Goal: Information Seeking & Learning: Learn about a topic

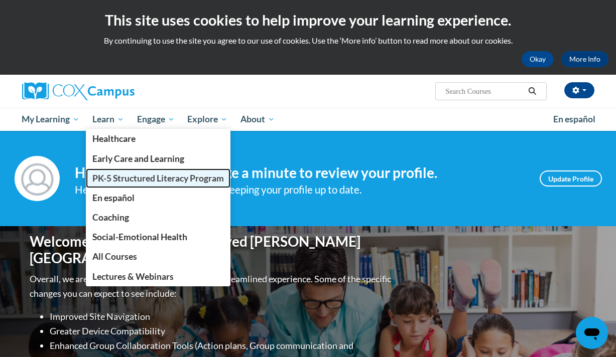
click at [127, 174] on span "PK-5 Structured Literacy Program" at bounding box center [158, 178] width 132 height 11
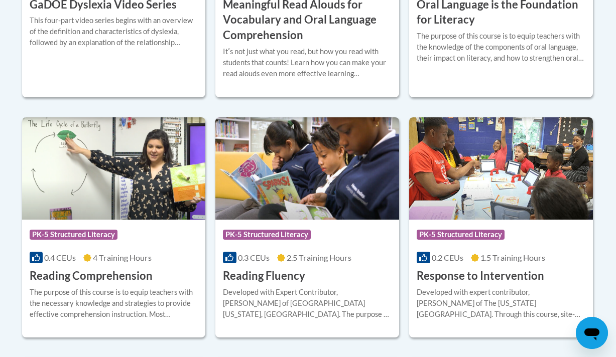
scroll to position [869, 0]
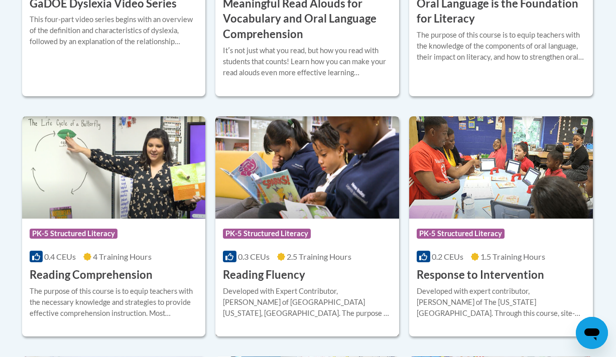
click at [267, 222] on div "Course Category: PK-5 Structured Literacy 0.3 CEUs 2.5 Training Hours COURSE Re…" at bounding box center [307, 251] width 184 height 64
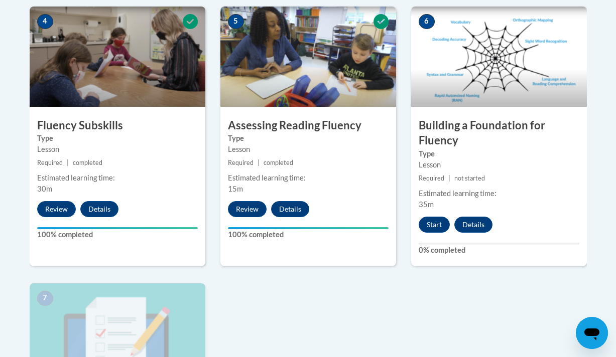
scroll to position [621, 0]
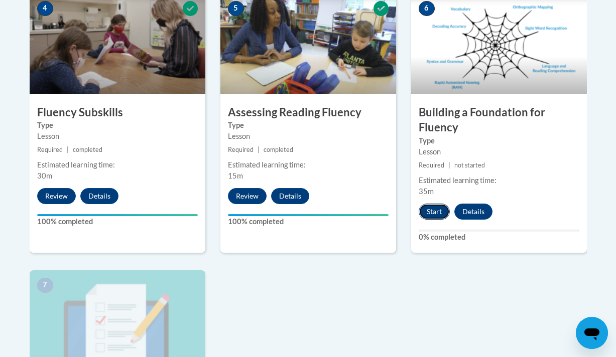
click at [434, 209] on button "Start" at bounding box center [434, 212] width 31 height 16
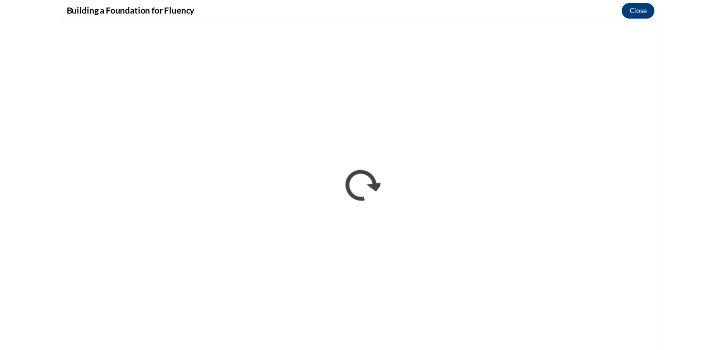
scroll to position [0, 0]
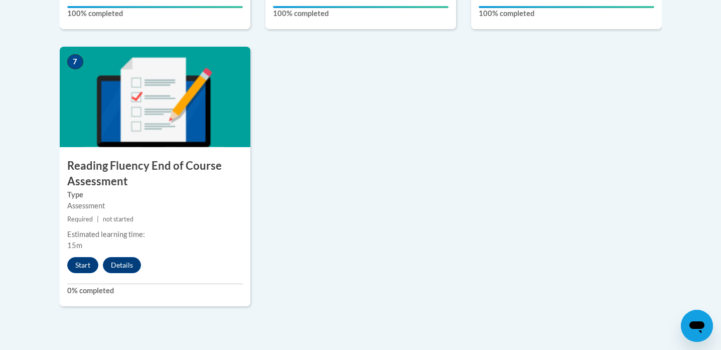
scroll to position [862, 0]
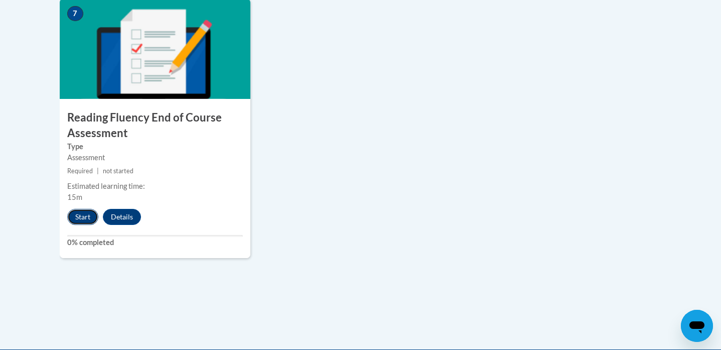
click at [73, 216] on button "Start" at bounding box center [82, 217] width 31 height 16
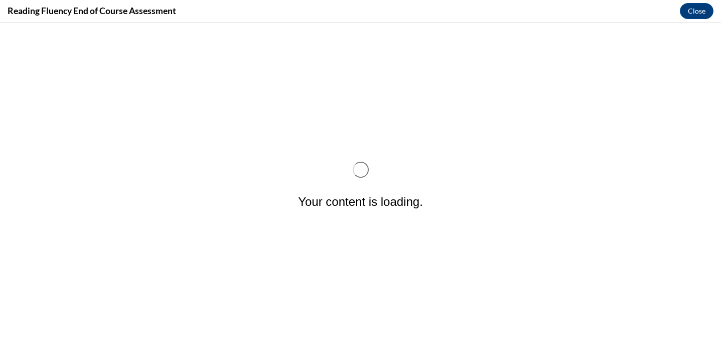
scroll to position [0, 0]
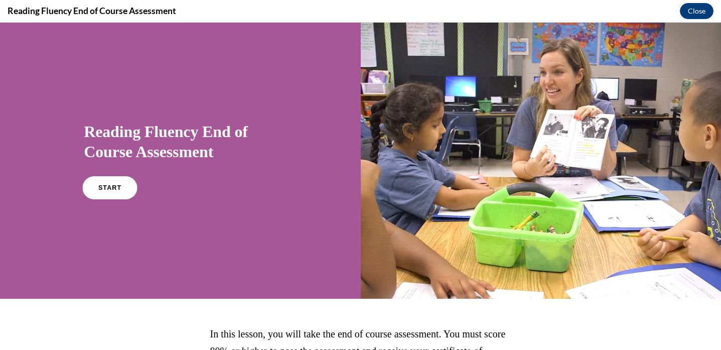
click at [121, 191] on link "START" at bounding box center [110, 187] width 55 height 23
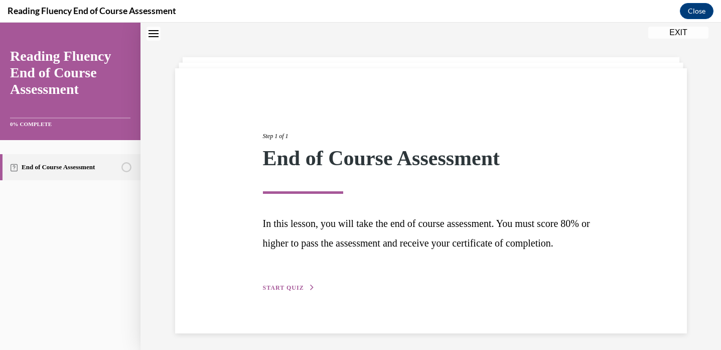
scroll to position [54, 0]
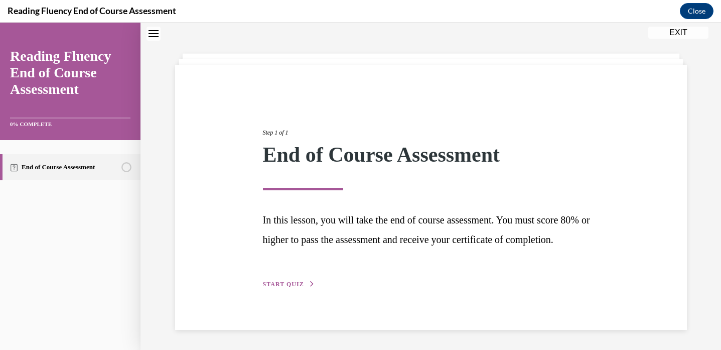
click at [288, 285] on span "START QUIZ" at bounding box center [283, 284] width 41 height 7
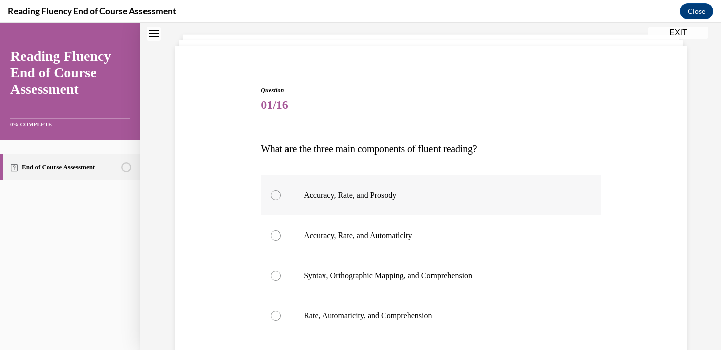
click at [271, 204] on label "Accuracy, Rate, and Prosody" at bounding box center [431, 195] width 340 height 40
click at [271, 200] on input "Accuracy, Rate, and Prosody" at bounding box center [276, 195] width 10 height 10
radio input "true"
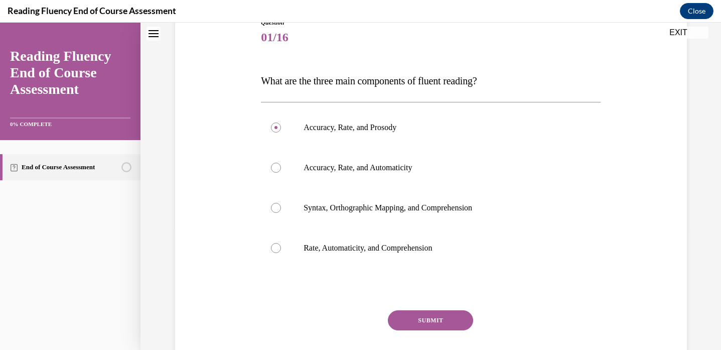
click at [435, 320] on button "SUBMIT" at bounding box center [430, 320] width 85 height 20
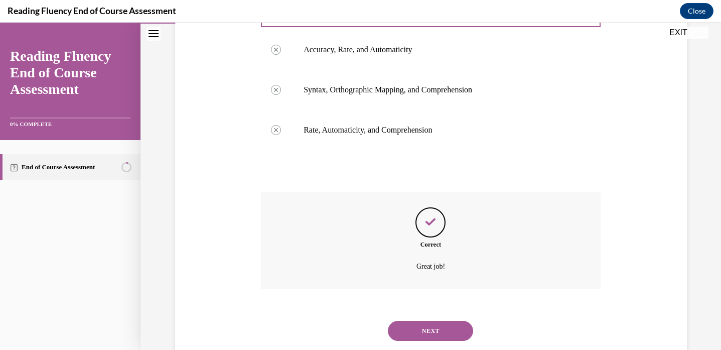
scroll to position [266, 0]
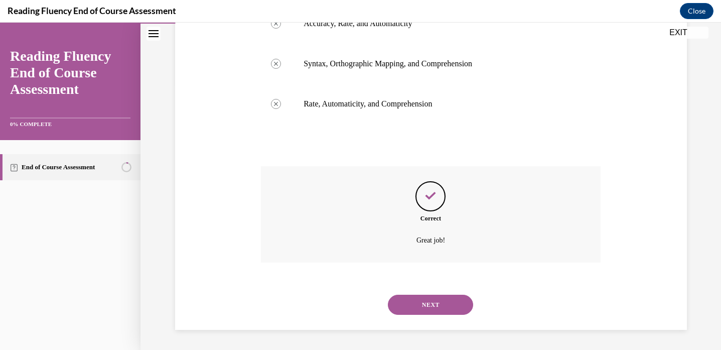
click at [415, 311] on button "NEXT" at bounding box center [430, 305] width 85 height 20
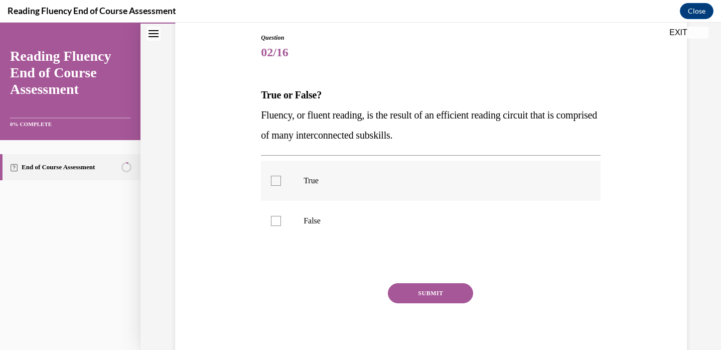
scroll to position [106, 0]
click at [350, 179] on p "True" at bounding box center [440, 181] width 272 height 10
click at [281, 179] on input "True" at bounding box center [276, 181] width 10 height 10
checkbox input "true"
click at [408, 294] on button "SUBMIT" at bounding box center [430, 294] width 85 height 20
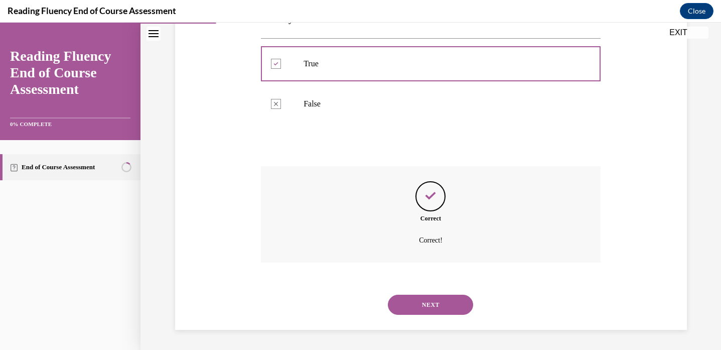
click at [412, 301] on button "NEXT" at bounding box center [430, 305] width 85 height 20
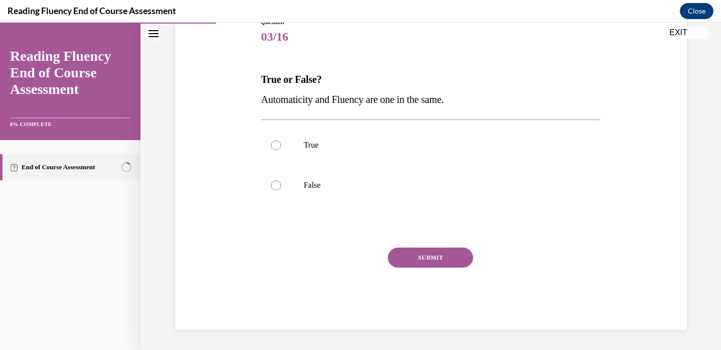
scroll to position [111, 0]
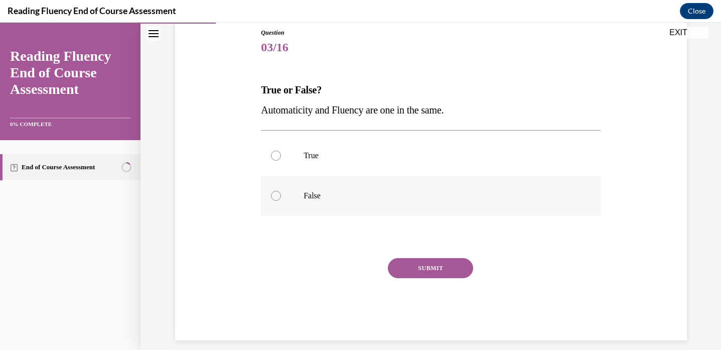
click at [407, 194] on p "False" at bounding box center [440, 196] width 272 height 10
click at [281, 194] on input "False" at bounding box center [276, 196] width 10 height 10
radio input "true"
click at [421, 267] on button "SUBMIT" at bounding box center [430, 268] width 85 height 20
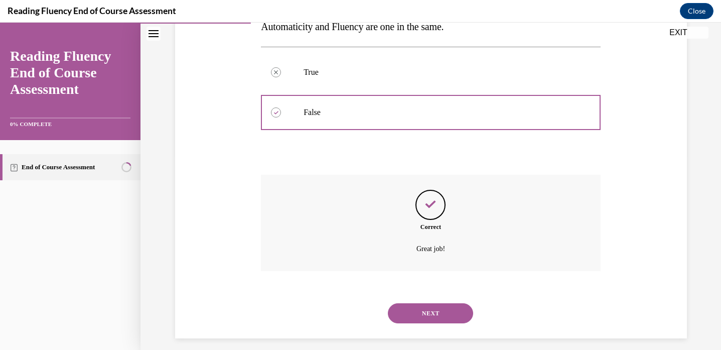
scroll to position [203, 0]
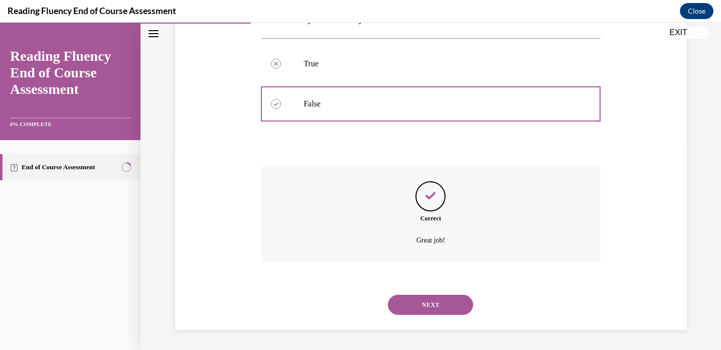
click at [407, 295] on button "NEXT" at bounding box center [430, 305] width 85 height 20
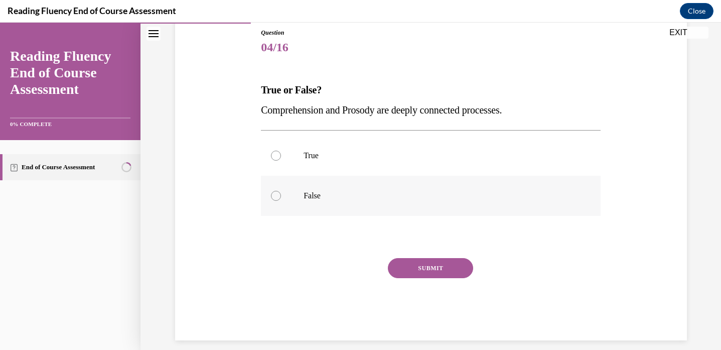
click at [351, 182] on label "False" at bounding box center [431, 196] width 340 height 40
click at [281, 191] on input "False" at bounding box center [276, 196] width 10 height 10
radio input "true"
click at [351, 158] on p "True" at bounding box center [440, 156] width 272 height 10
click at [281, 158] on input "True" at bounding box center [276, 156] width 10 height 10
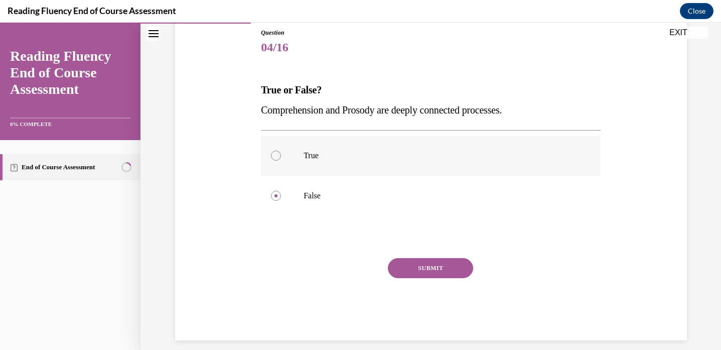
radio input "true"
click at [415, 274] on button "SUBMIT" at bounding box center [430, 268] width 85 height 20
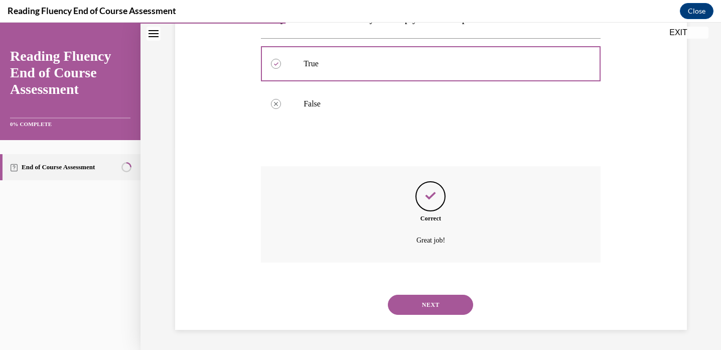
click at [404, 304] on button "NEXT" at bounding box center [430, 305] width 85 height 20
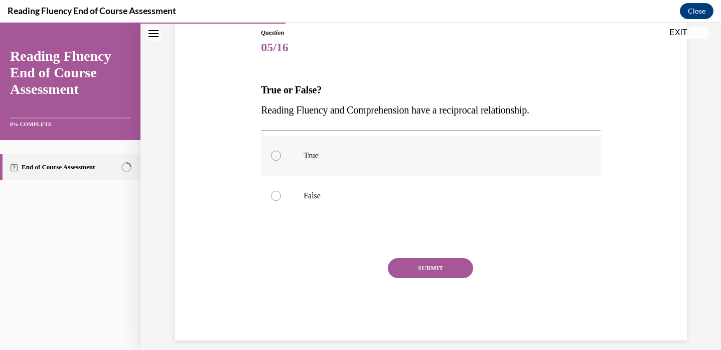
click at [428, 145] on label "True" at bounding box center [431, 156] width 340 height 40
click at [281, 151] on input "True" at bounding box center [276, 156] width 10 height 10
radio input "true"
click at [423, 269] on button "SUBMIT" at bounding box center [430, 268] width 85 height 20
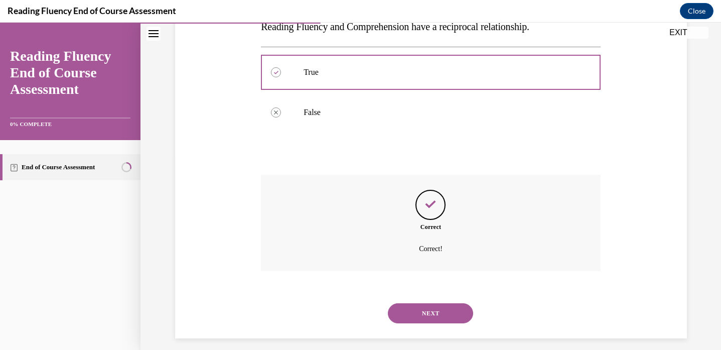
scroll to position [203, 0]
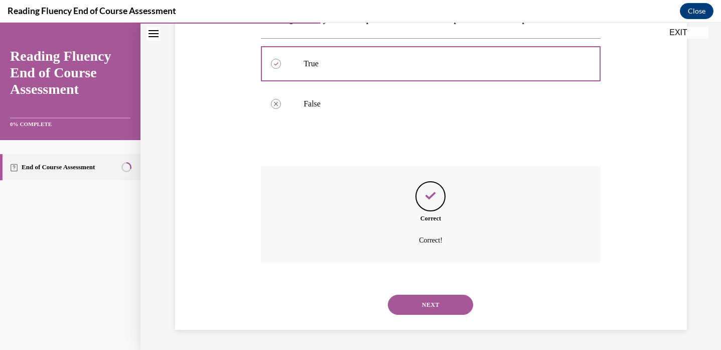
click at [415, 301] on button "NEXT" at bounding box center [430, 305] width 85 height 20
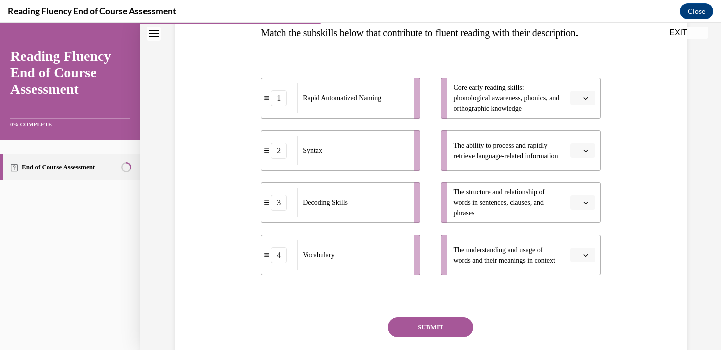
scroll to position [158, 0]
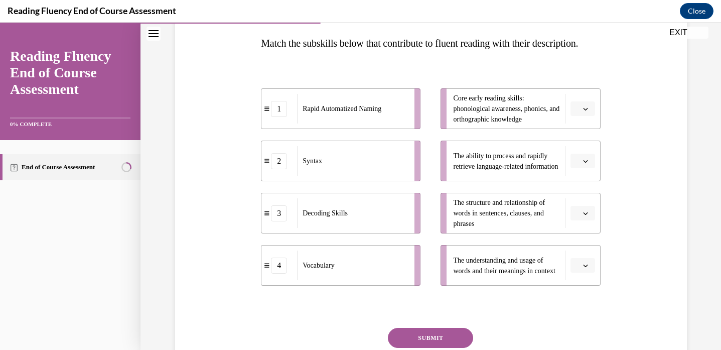
click at [585, 169] on button "button" at bounding box center [583, 161] width 25 height 15
click at [581, 221] on div "1" at bounding box center [581, 223] width 25 height 20
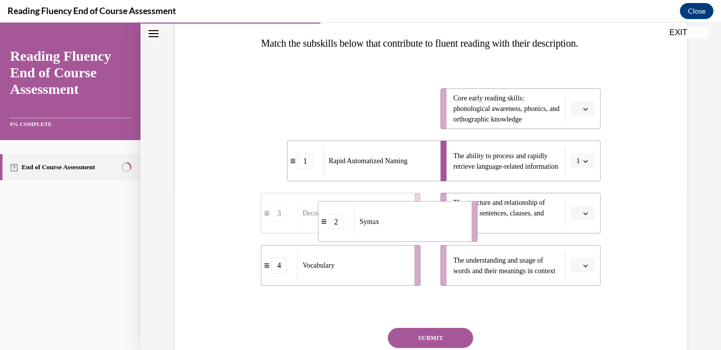
drag, startPoint x: 383, startPoint y: 119, endPoint x: 440, endPoint y: 226, distance: 121.3
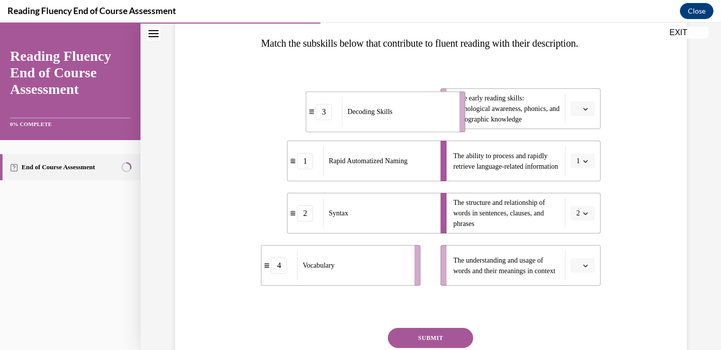
drag, startPoint x: 385, startPoint y: 129, endPoint x: 429, endPoint y: 132, distance: 44.8
click at [429, 127] on div "Decoding Skills" at bounding box center [397, 112] width 111 height 30
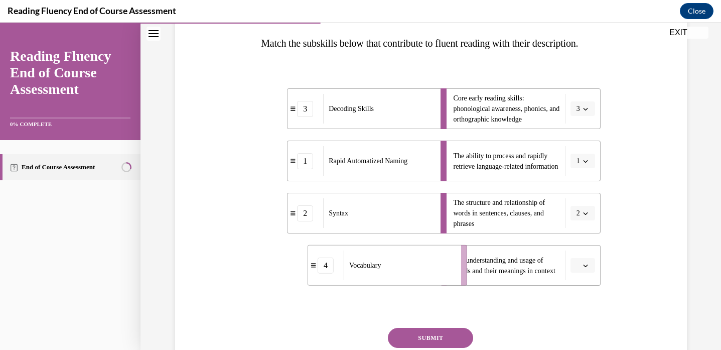
drag, startPoint x: 392, startPoint y: 295, endPoint x: 447, endPoint y: 299, distance: 55.9
click at [447, 280] on div "Vocabulary" at bounding box center [399, 266] width 111 height 30
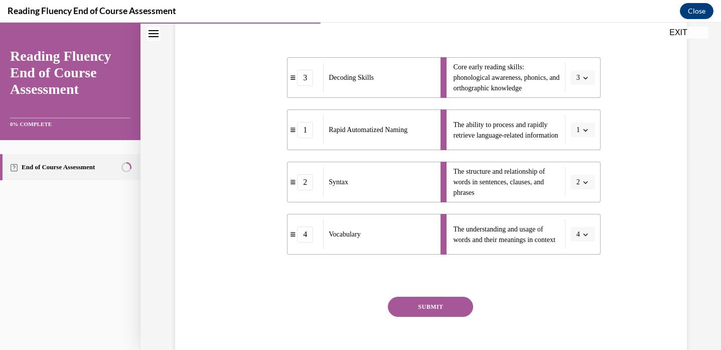
scroll to position [197, 0]
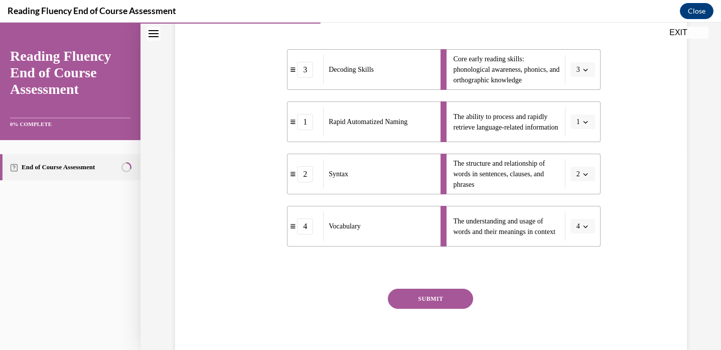
click at [441, 309] on button "SUBMIT" at bounding box center [430, 299] width 85 height 20
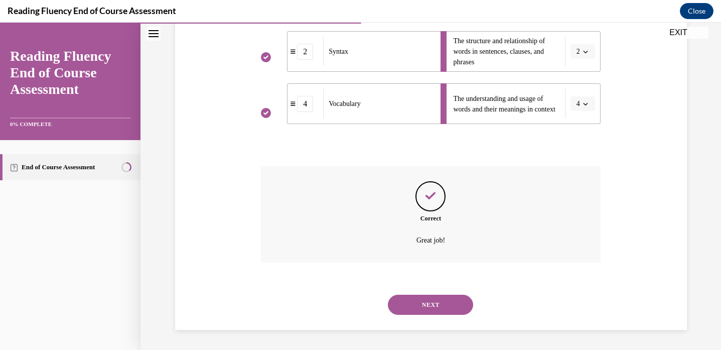
scroll to position [340, 0]
click at [436, 312] on button "NEXT" at bounding box center [430, 305] width 85 height 20
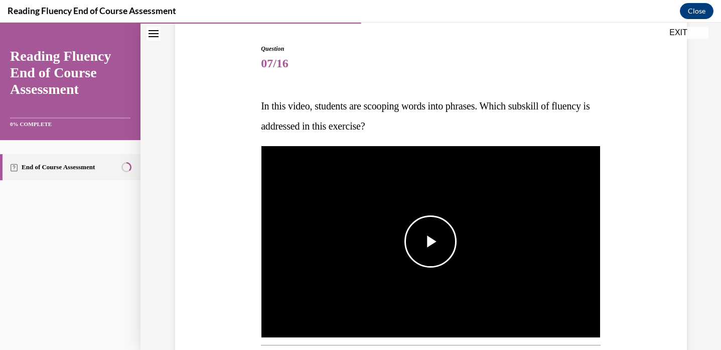
scroll to position [86, 0]
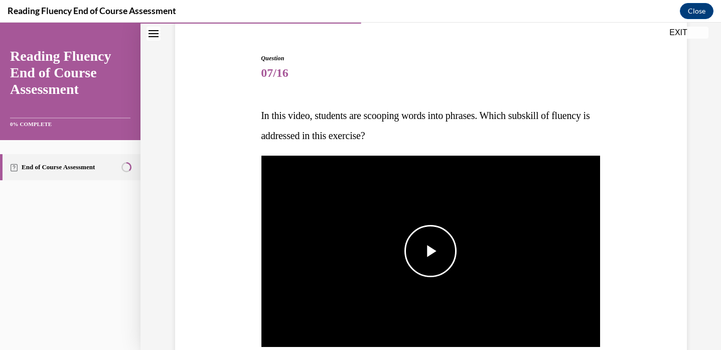
click at [431, 251] on span "Video player" at bounding box center [431, 251] width 0 height 0
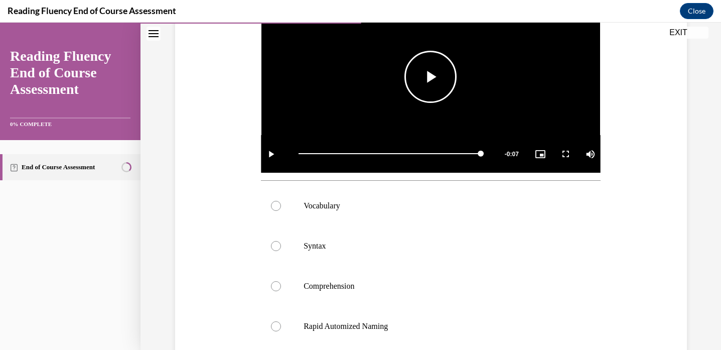
scroll to position [261, 0]
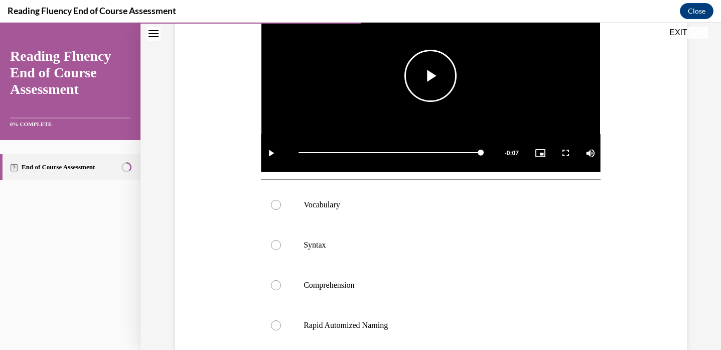
click at [433, 101] on button "Play Video" at bounding box center [431, 76] width 52 height 52
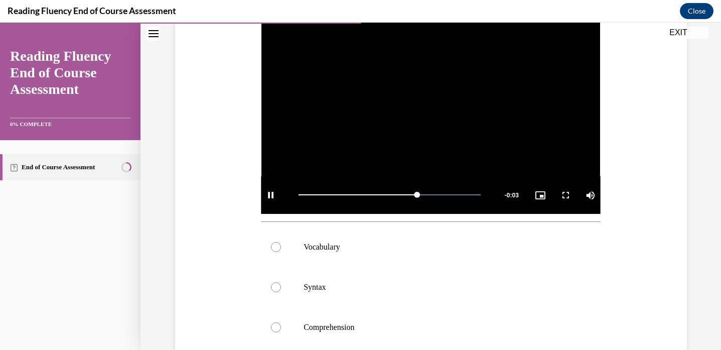
click at [396, 101] on video "Video player" at bounding box center [431, 118] width 340 height 191
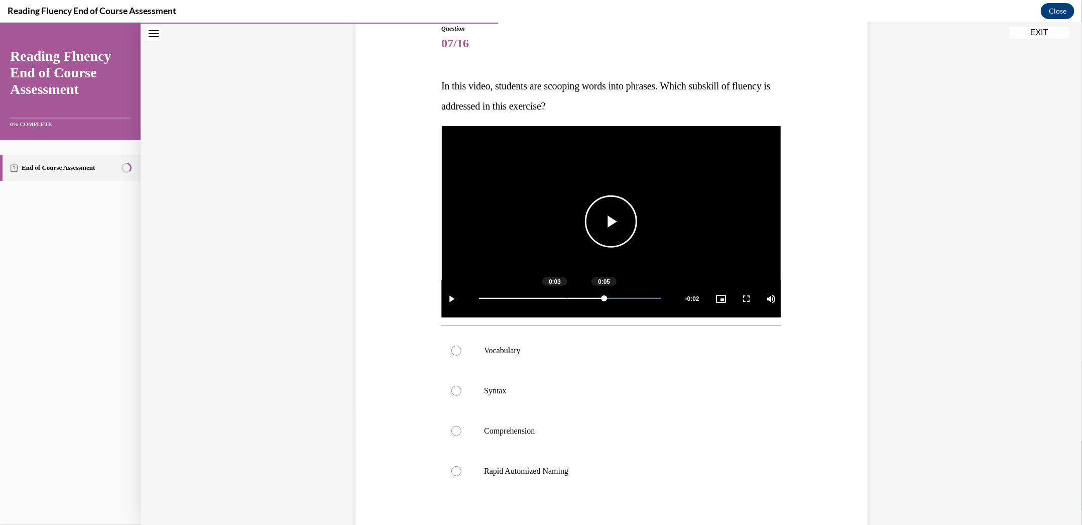
scroll to position [110, 0]
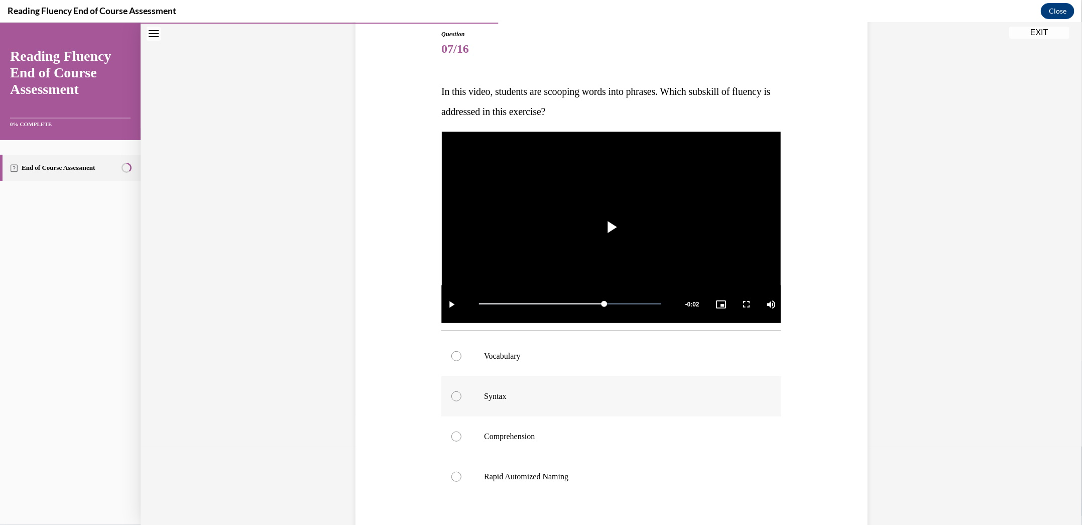
click at [598, 349] on label "Syntax" at bounding box center [611, 396] width 340 height 40
click at [461, 349] on input "Syntax" at bounding box center [456, 396] width 10 height 10
radio input "true"
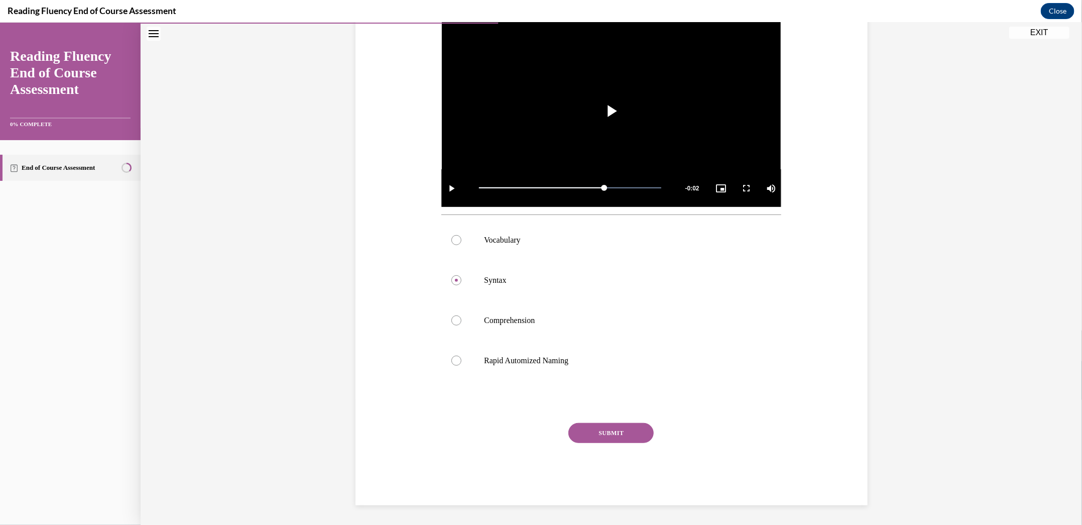
click at [603, 349] on button "SUBMIT" at bounding box center [610, 432] width 85 height 20
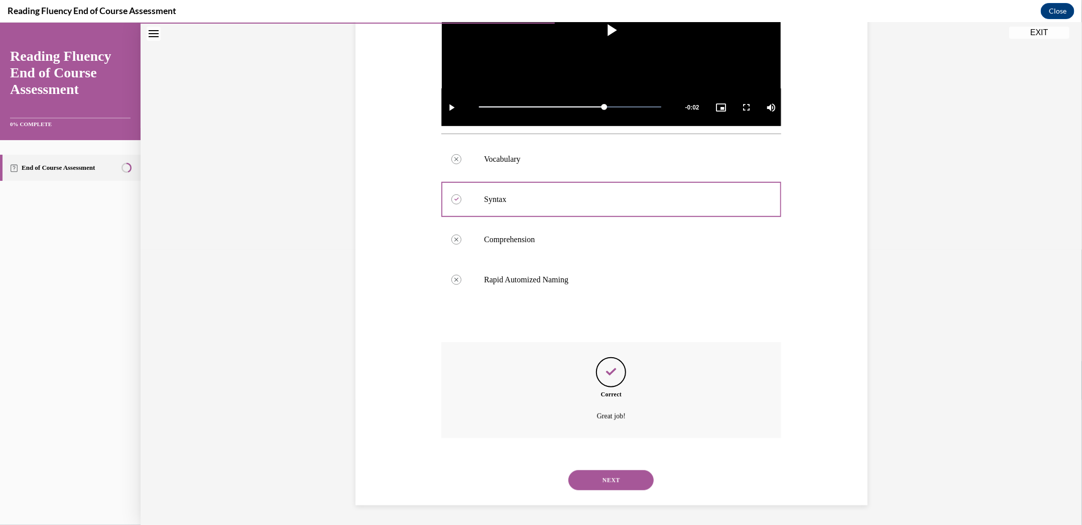
click at [598, 349] on button "NEXT" at bounding box center [610, 479] width 85 height 20
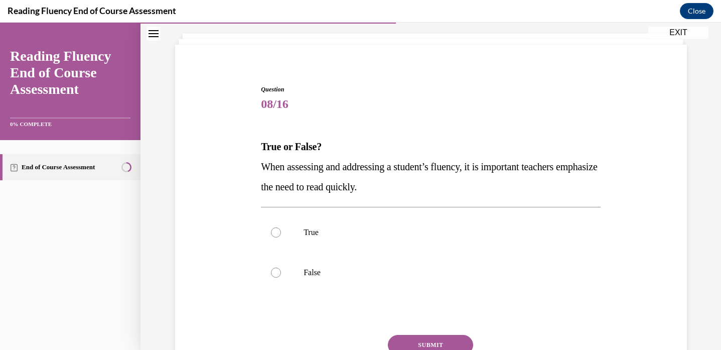
scroll to position [65, 0]
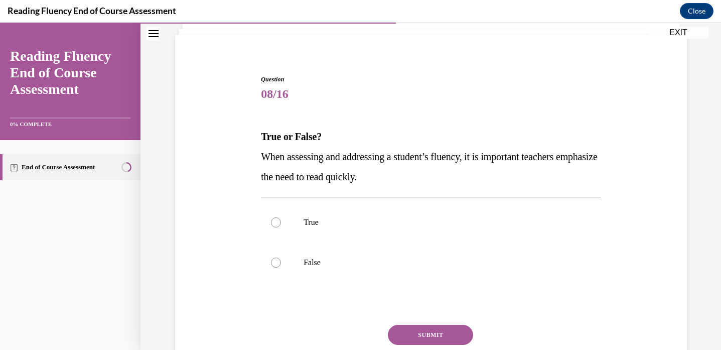
click at [558, 137] on p "True or False?" at bounding box center [431, 137] width 340 height 20
click at [334, 249] on label "False" at bounding box center [431, 262] width 340 height 40
click at [281, 258] on input "False" at bounding box center [276, 263] width 10 height 10
radio input "true"
click at [429, 339] on button "SUBMIT" at bounding box center [430, 335] width 85 height 20
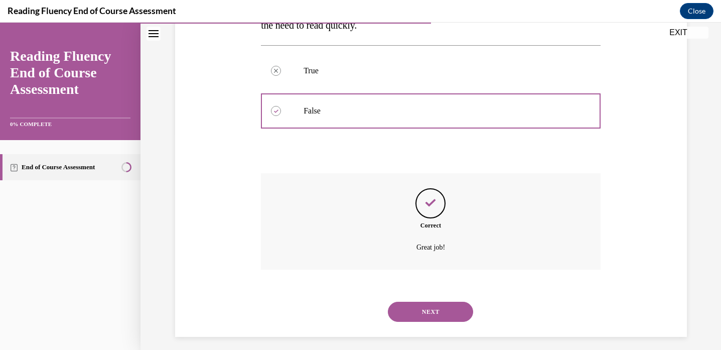
scroll to position [223, 0]
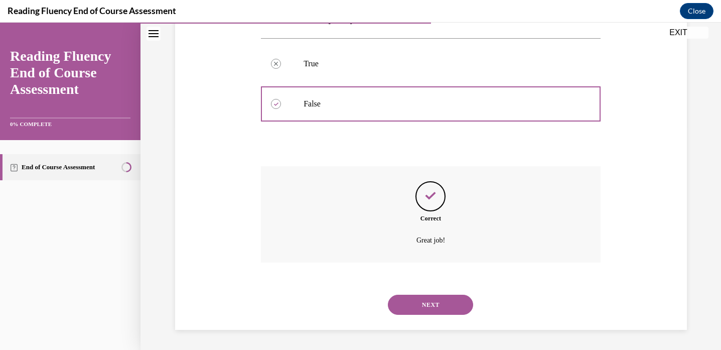
click at [429, 309] on button "NEXT" at bounding box center [430, 305] width 85 height 20
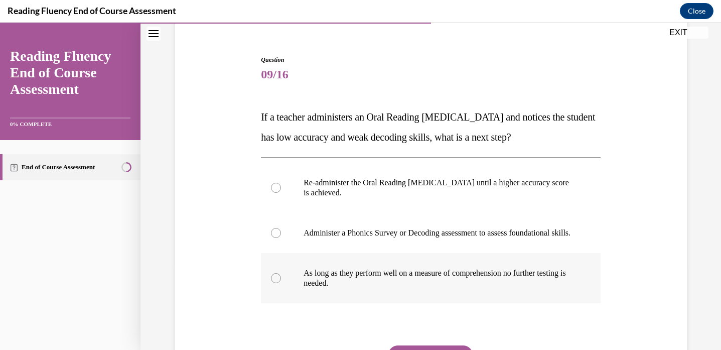
scroll to position [87, 0]
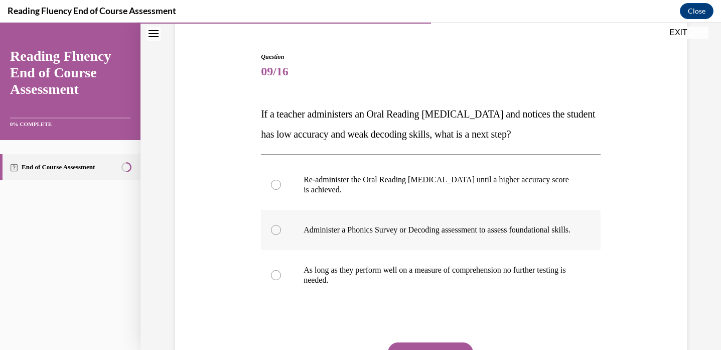
click at [464, 235] on p "Administer a Phonics Survey or Decoding assessment to assess foundational skill…" at bounding box center [440, 230] width 272 height 10
click at [281, 235] on input "Administer a Phonics Survey or Decoding assessment to assess foundational skill…" at bounding box center [276, 230] width 10 height 10
radio input "true"
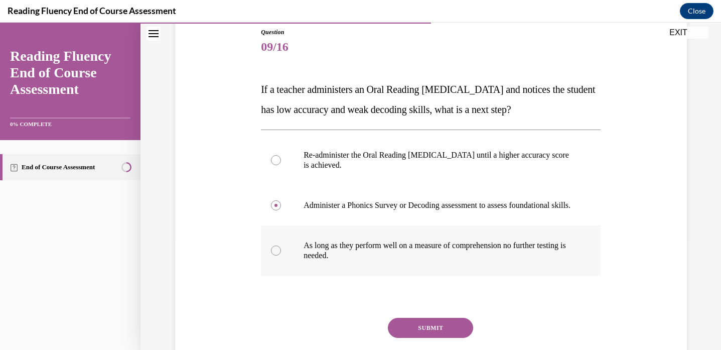
scroll to position [116, 0]
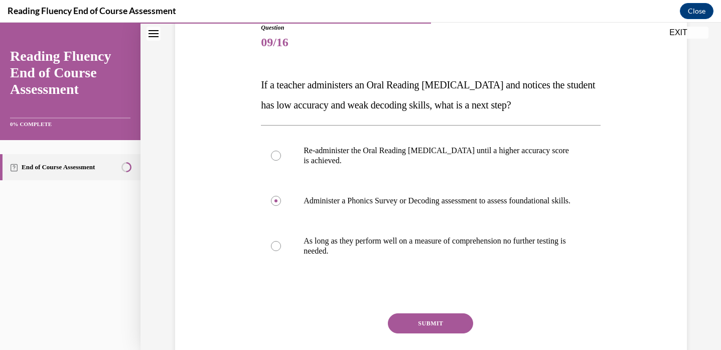
click at [435, 327] on button "SUBMIT" at bounding box center [430, 323] width 85 height 20
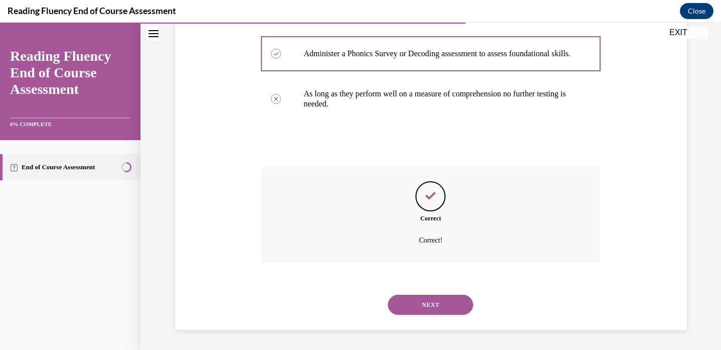
scroll to position [274, 0]
click at [441, 307] on button "NEXT" at bounding box center [430, 305] width 85 height 20
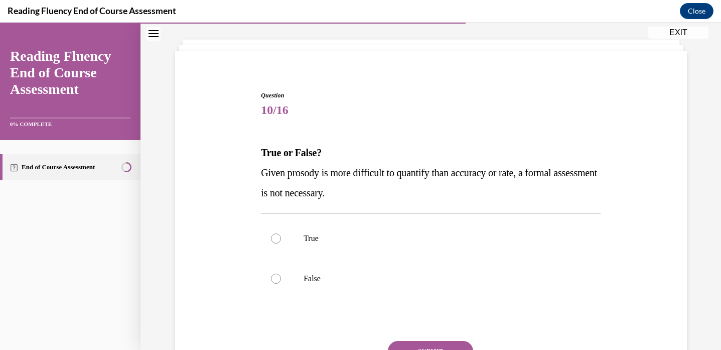
scroll to position [55, 0]
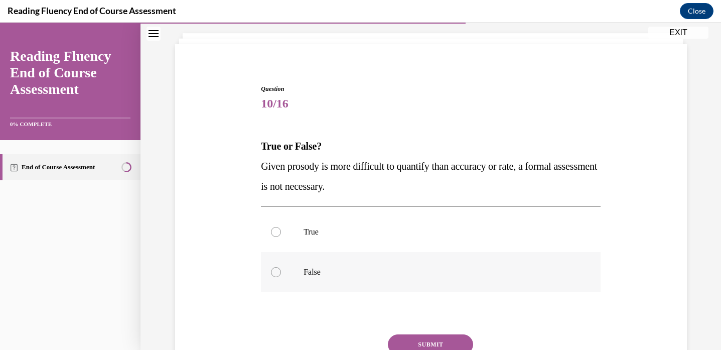
click at [410, 261] on label "False" at bounding box center [431, 272] width 340 height 40
click at [281, 267] on input "False" at bounding box center [276, 272] width 10 height 10
radio input "true"
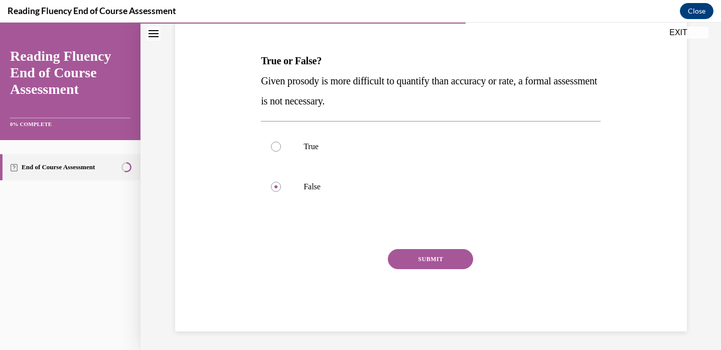
click at [418, 266] on button "SUBMIT" at bounding box center [430, 259] width 85 height 20
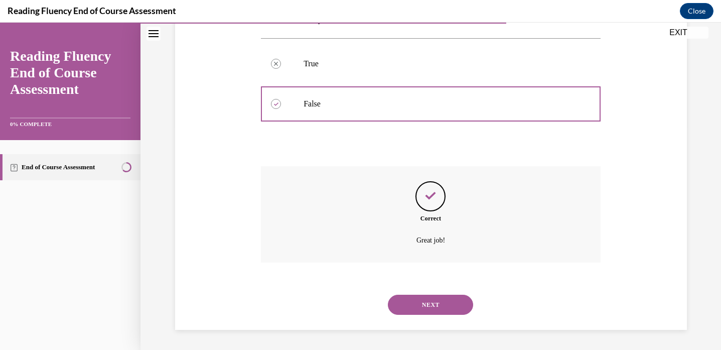
click at [410, 302] on button "NEXT" at bounding box center [430, 305] width 85 height 20
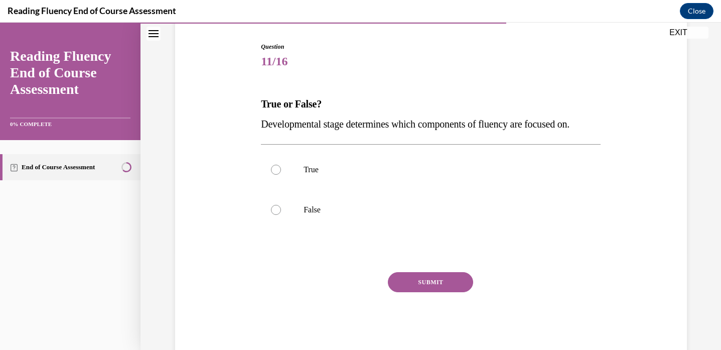
scroll to position [97, 0]
click at [364, 169] on p "True" at bounding box center [440, 170] width 272 height 10
click at [281, 169] on input "True" at bounding box center [276, 170] width 10 height 10
radio input "true"
click at [404, 282] on button "SUBMIT" at bounding box center [430, 283] width 85 height 20
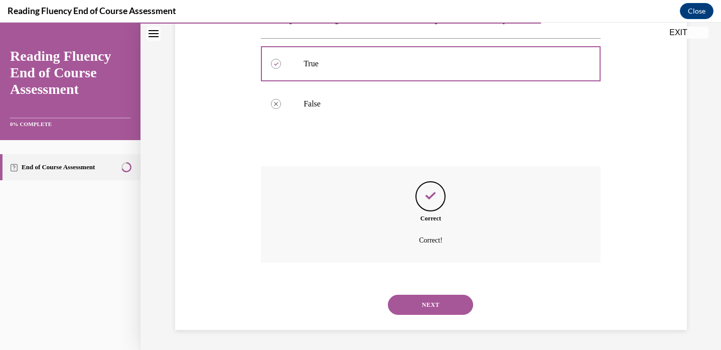
click at [414, 300] on button "NEXT" at bounding box center [430, 305] width 85 height 20
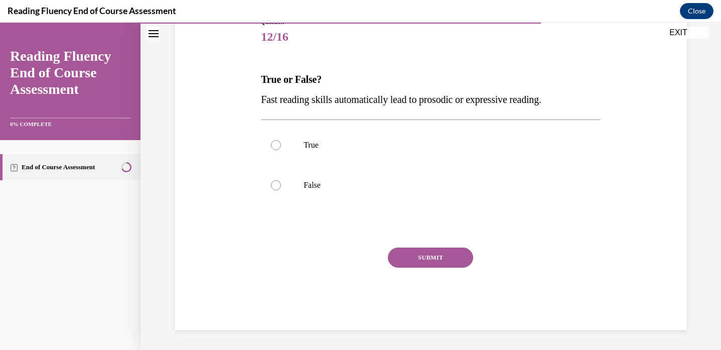
scroll to position [111, 0]
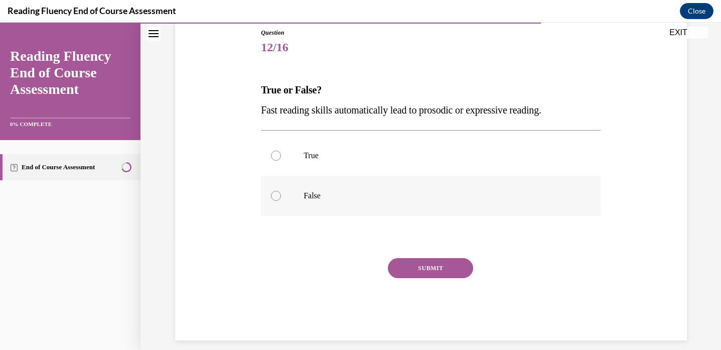
click at [407, 200] on p "False" at bounding box center [440, 196] width 272 height 10
click at [281, 200] on input "False" at bounding box center [276, 196] width 10 height 10
radio input "true"
click at [403, 267] on button "SUBMIT" at bounding box center [430, 268] width 85 height 20
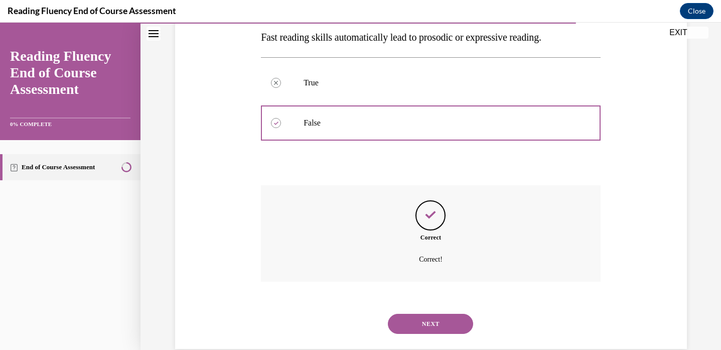
scroll to position [203, 0]
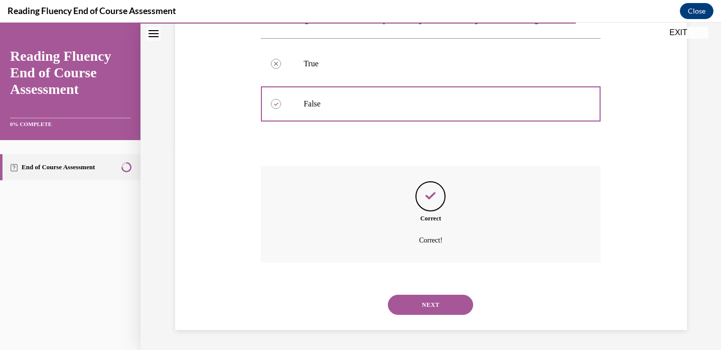
click at [409, 300] on button "NEXT" at bounding box center [430, 305] width 85 height 20
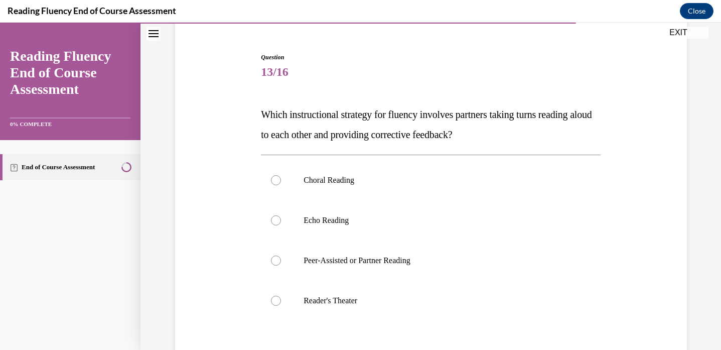
scroll to position [88, 0]
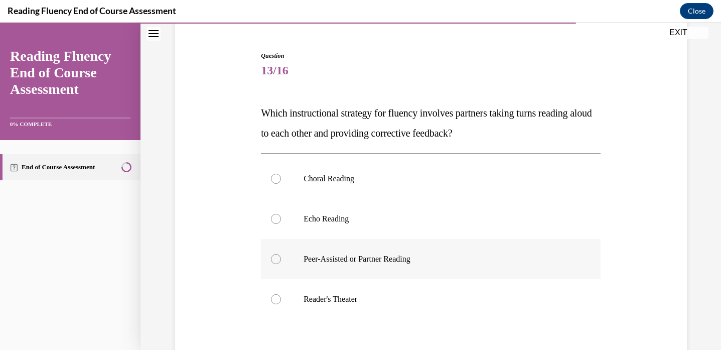
click at [407, 272] on label "Peer-Assisted or Partner Reading" at bounding box center [431, 259] width 340 height 40
click at [281, 264] on input "Peer-Assisted or Partner Reading" at bounding box center [276, 259] width 10 height 10
radio input "true"
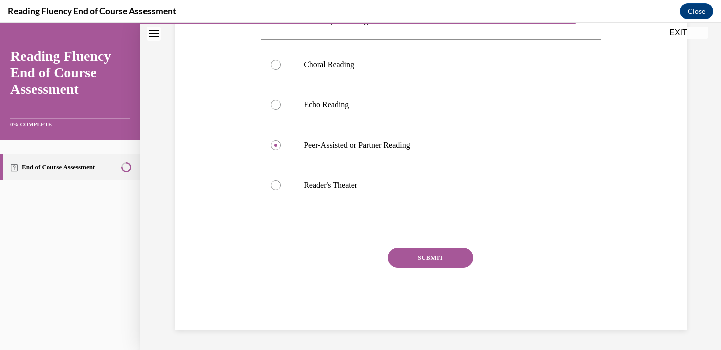
click at [420, 261] on button "SUBMIT" at bounding box center [430, 257] width 85 height 20
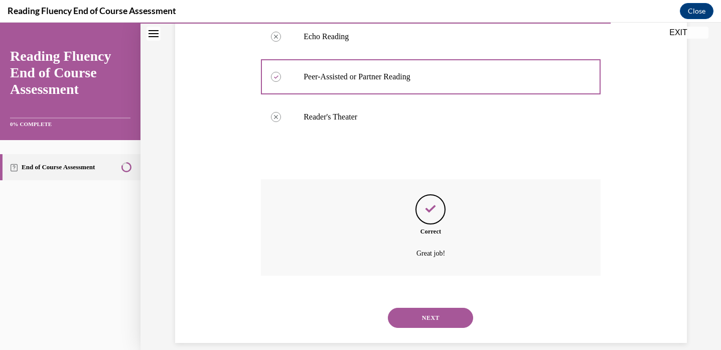
scroll to position [284, 0]
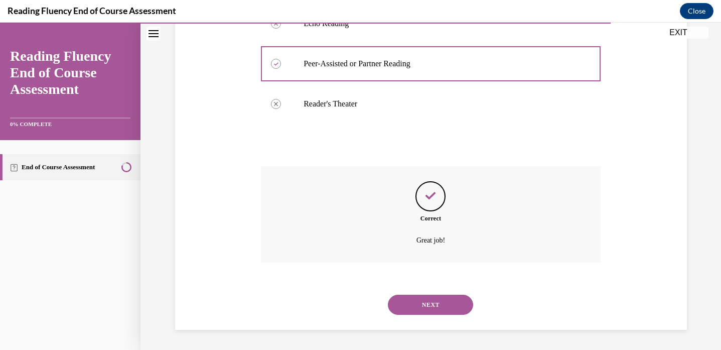
click at [408, 300] on button "NEXT" at bounding box center [430, 305] width 85 height 20
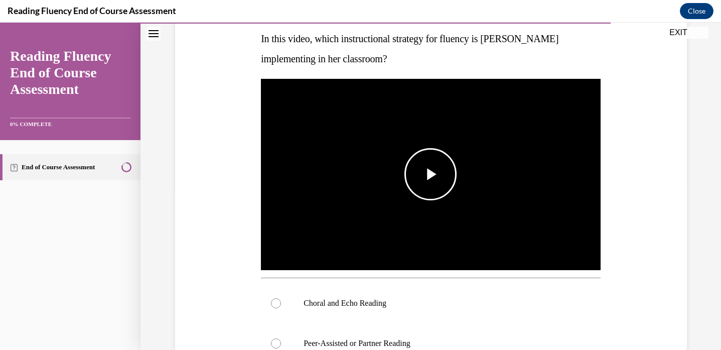
scroll to position [160, 0]
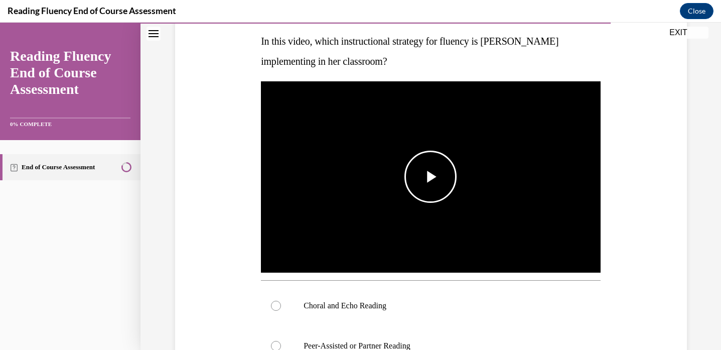
click at [430, 202] on button "Play Video" at bounding box center [431, 177] width 52 height 52
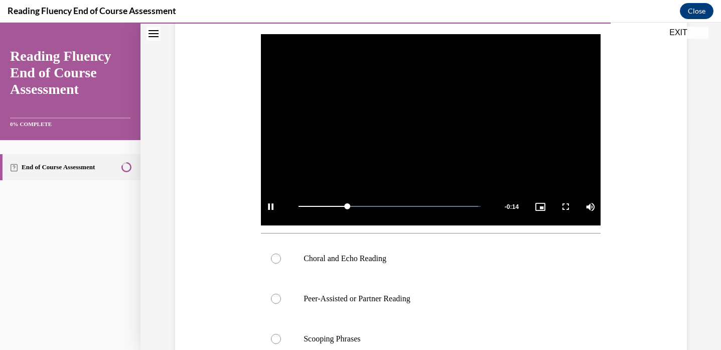
scroll to position [212, 0]
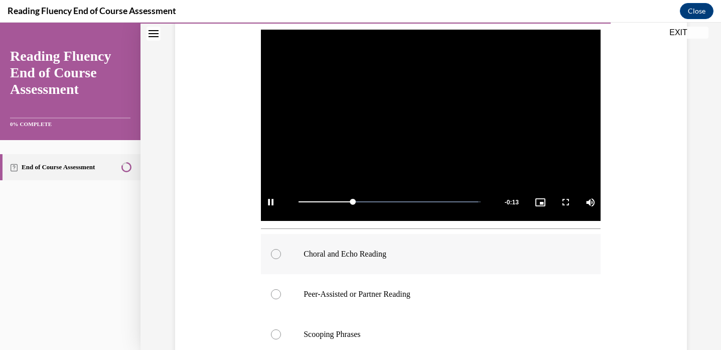
click at [331, 247] on label "Choral and Echo Reading" at bounding box center [431, 254] width 340 height 40
click at [281, 249] on input "Choral and Echo Reading" at bounding box center [276, 254] width 10 height 10
radio input "true"
click at [275, 202] on span "Video player" at bounding box center [271, 202] width 20 height 0
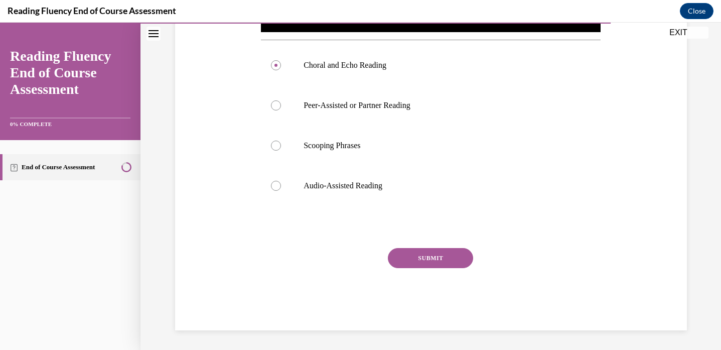
click at [433, 258] on button "SUBMIT" at bounding box center [430, 258] width 85 height 20
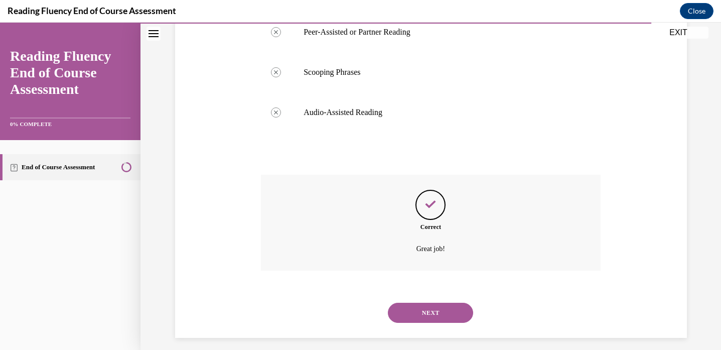
scroll to position [482, 0]
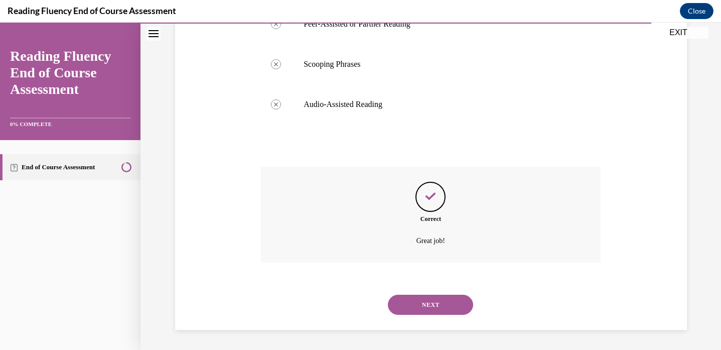
click at [419, 303] on button "NEXT" at bounding box center [430, 305] width 85 height 20
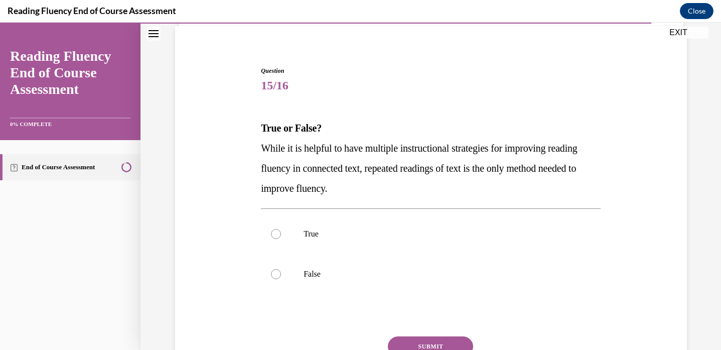
scroll to position [81, 0]
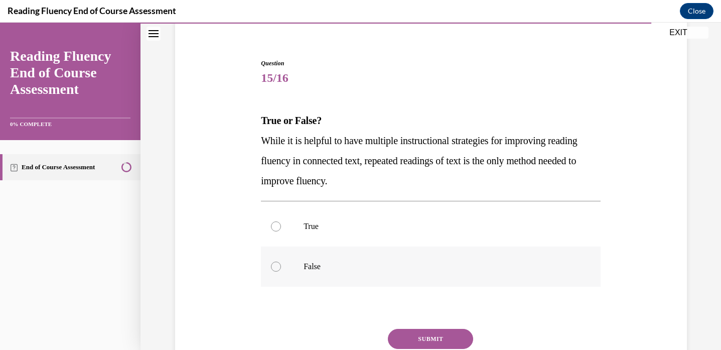
click at [319, 264] on p "False" at bounding box center [440, 267] width 272 height 10
click at [281, 264] on input "False" at bounding box center [276, 267] width 10 height 10
radio input "true"
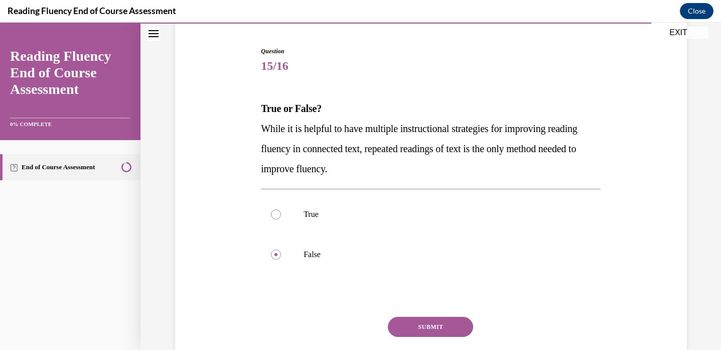
click at [395, 320] on button "SUBMIT" at bounding box center [430, 327] width 85 height 20
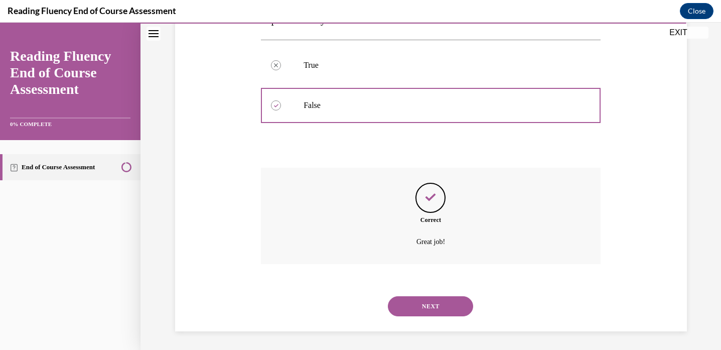
scroll to position [243, 0]
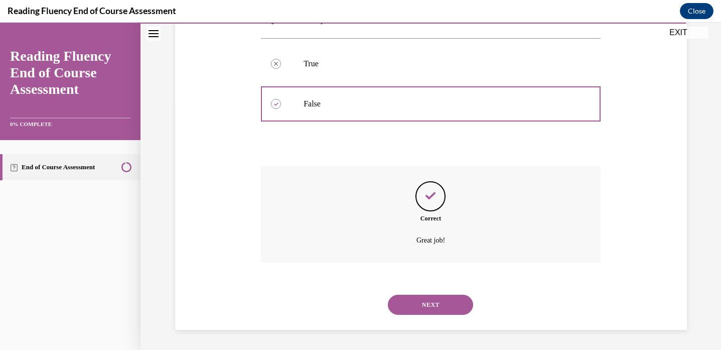
click at [425, 304] on button "NEXT" at bounding box center [430, 305] width 85 height 20
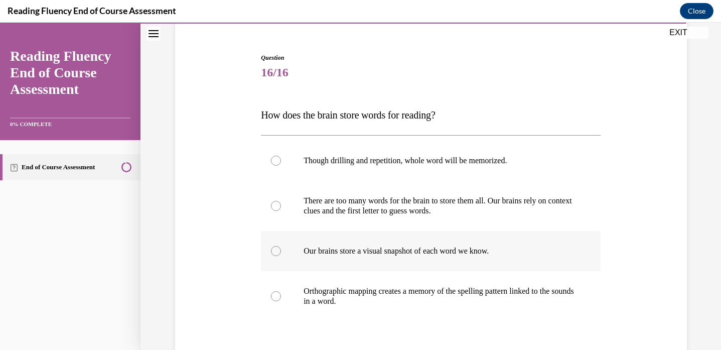
scroll to position [88, 0]
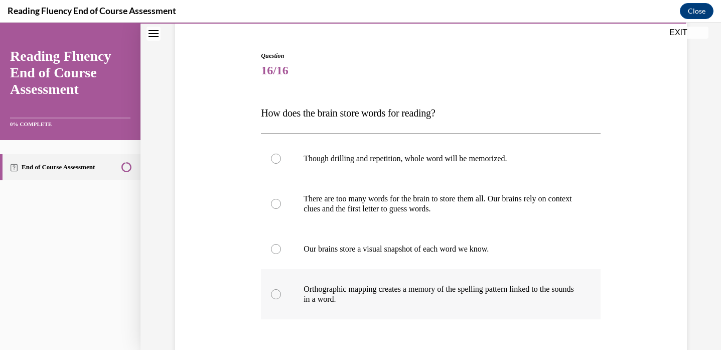
click at [394, 300] on p "Orthographic mapping creates a memory of the spelling pattern linked to the sou…" at bounding box center [440, 294] width 272 height 20
click at [281, 299] on input "Orthographic mapping creates a memory of the spelling pattern linked to the sou…" at bounding box center [276, 294] width 10 height 10
radio input "true"
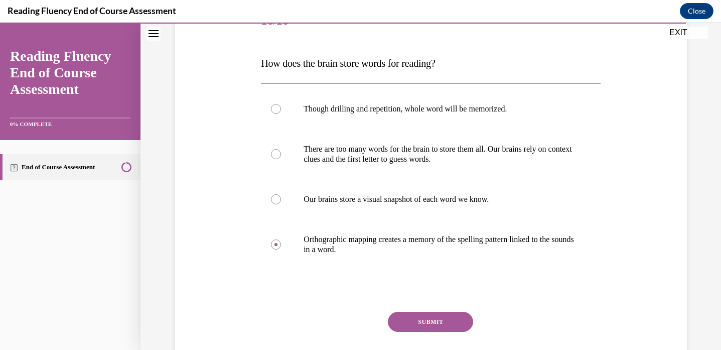
click at [405, 314] on button "SUBMIT" at bounding box center [430, 322] width 85 height 20
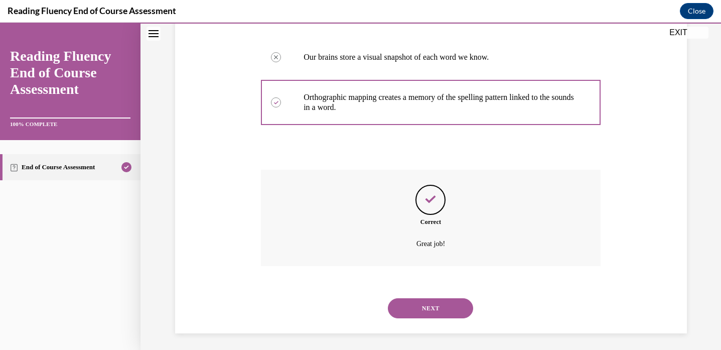
scroll to position [284, 0]
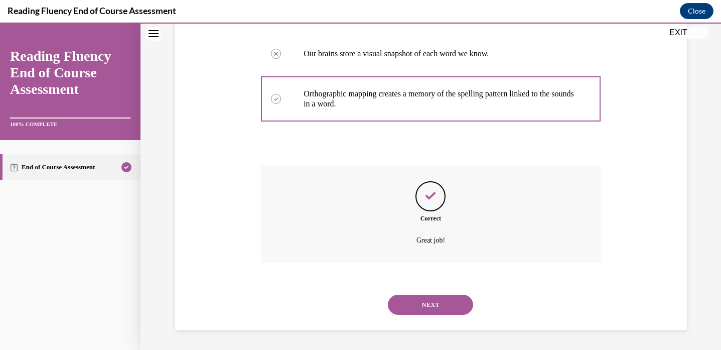
click at [414, 302] on button "NEXT" at bounding box center [430, 305] width 85 height 20
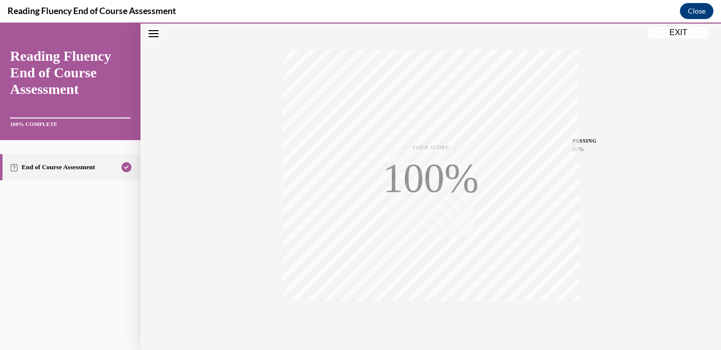
scroll to position [187, 0]
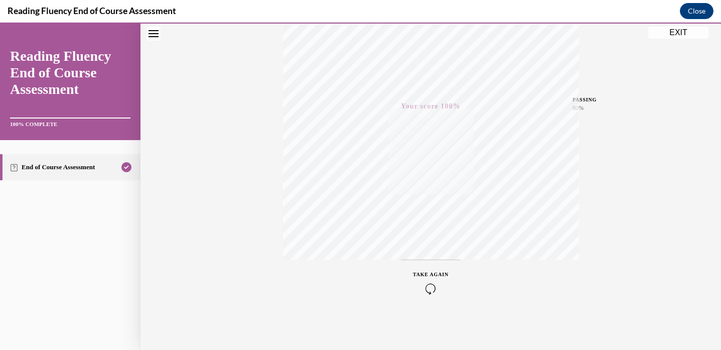
click at [661, 32] on button "EXIT" at bounding box center [679, 33] width 60 height 12
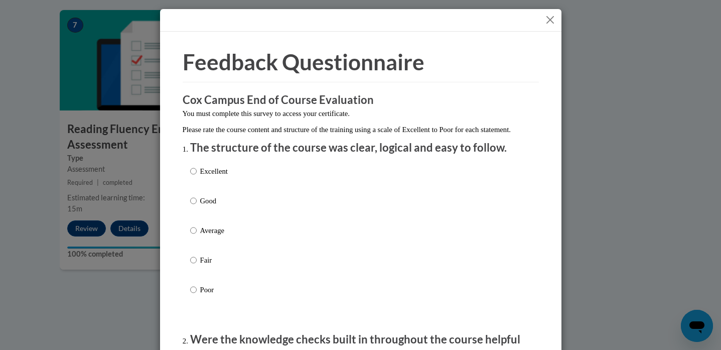
scroll to position [1, 0]
click at [555, 19] on button "Close" at bounding box center [550, 19] width 13 height 13
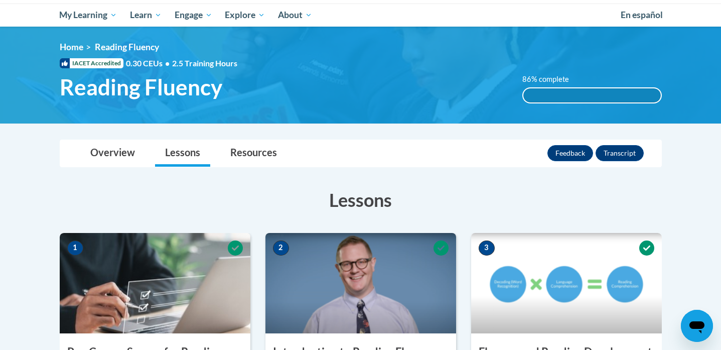
scroll to position [0, 0]
